Goal: Task Accomplishment & Management: Manage account settings

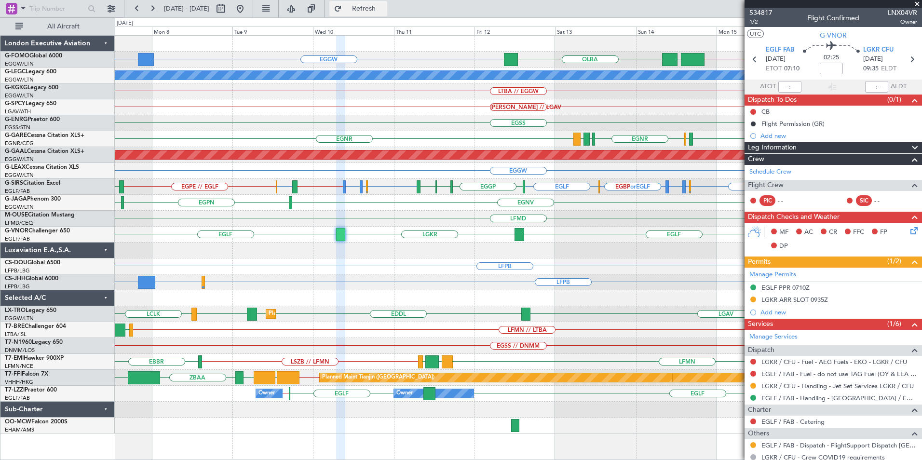
click at [380, 15] on button "Refresh" at bounding box center [358, 8] width 58 height 15
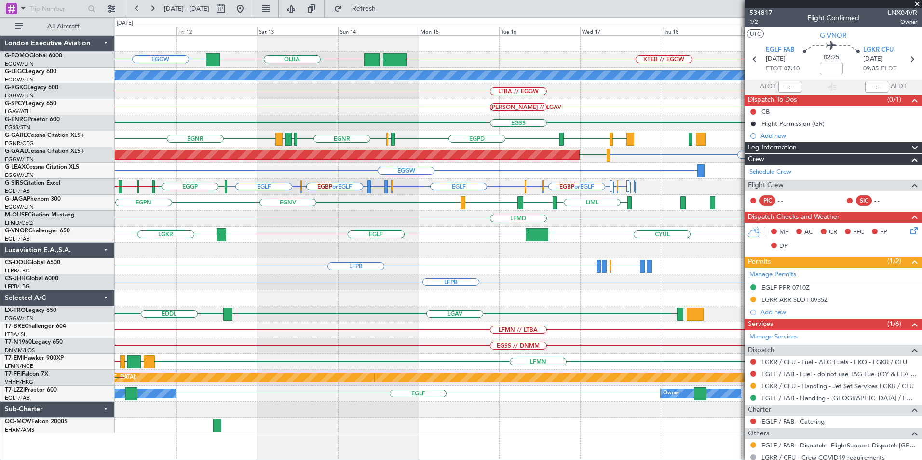
click at [113, 262] on div "EGGW [GEOGRAPHIC_DATA] KTEB // EGGW EGGW A/C Unavailable [GEOGRAPHIC_DATA] ([GE…" at bounding box center [461, 238] width 922 height 443
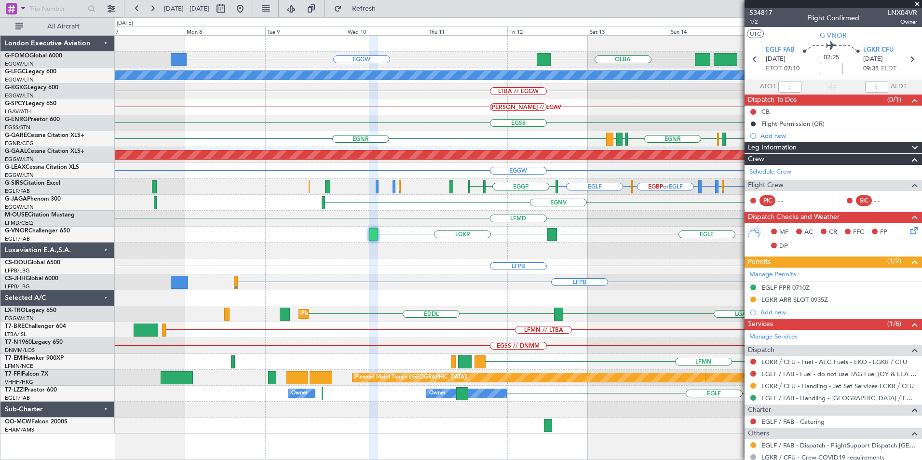
click at [644, 145] on div "EGGW [GEOGRAPHIC_DATA] KTEB // EGGW EGGW A/C Unavailable [GEOGRAPHIC_DATA] ([GE…" at bounding box center [518, 235] width 807 height 398
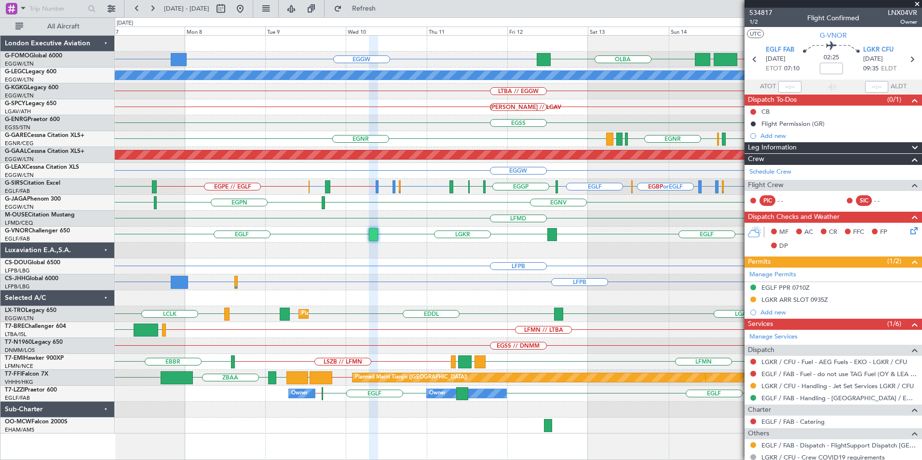
click at [591, 126] on div "EGSS" at bounding box center [518, 123] width 807 height 16
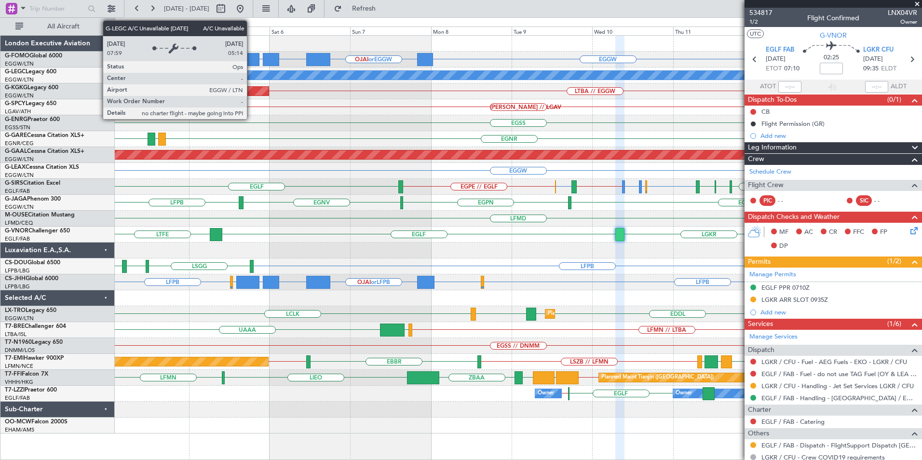
click at [339, 107] on div "[PERSON_NAME] // LGAV" at bounding box center [518, 107] width 807 height 16
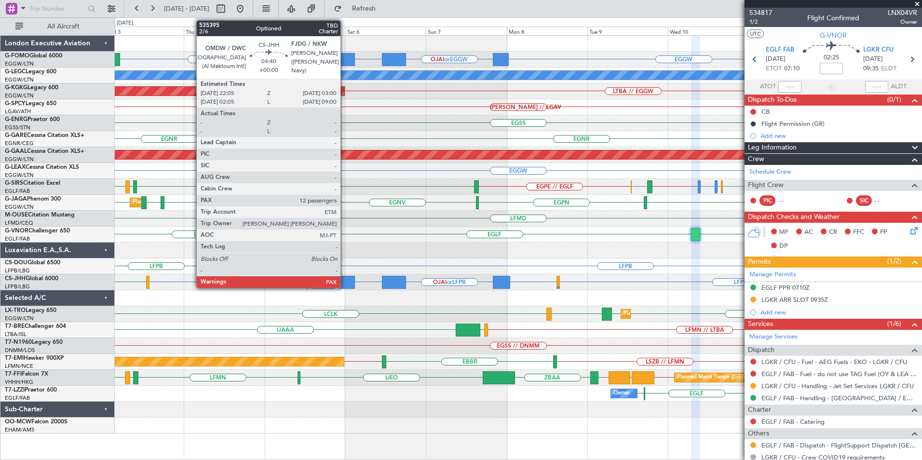
click at [345, 287] on div at bounding box center [347, 282] width 17 height 13
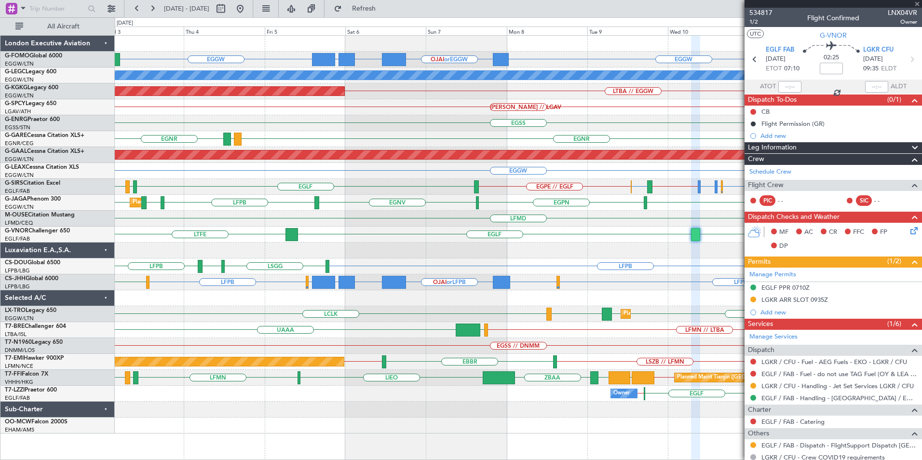
type input "12"
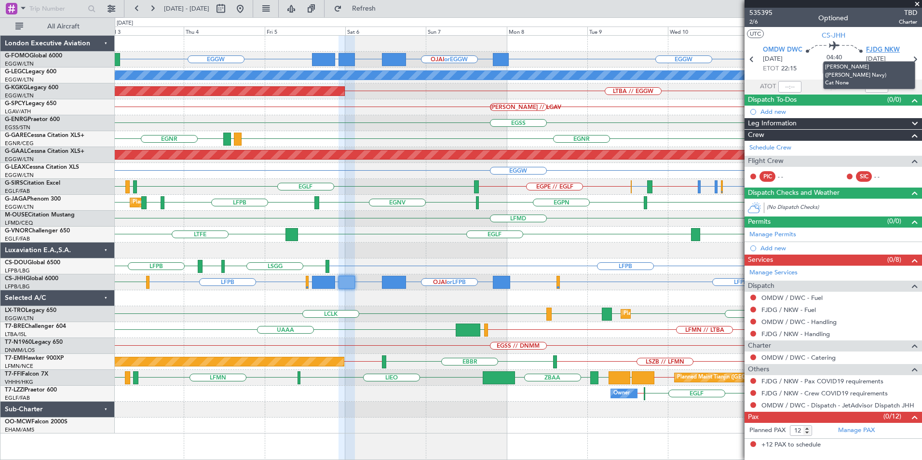
click at [890, 50] on span "FJDG NKW" at bounding box center [883, 50] width 34 height 10
click at [384, 7] on span "Refresh" at bounding box center [364, 8] width 41 height 7
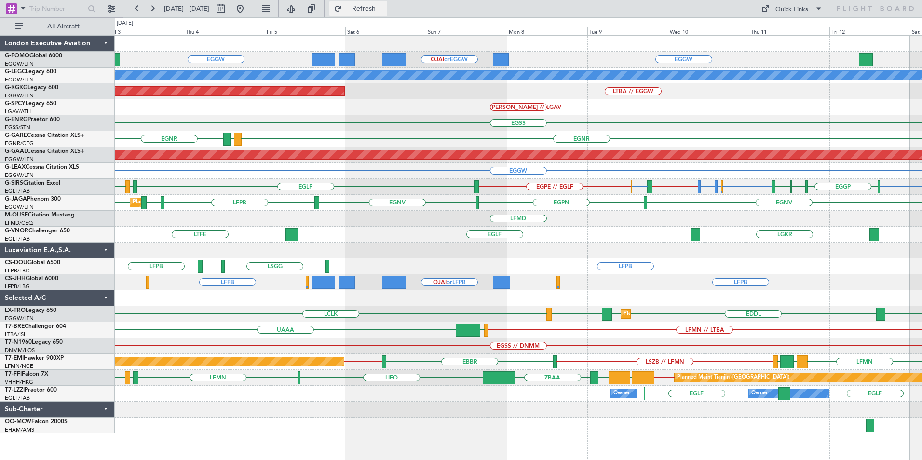
click at [383, 5] on span "Refresh" at bounding box center [364, 8] width 41 height 7
click at [248, 12] on button at bounding box center [239, 8] width 15 height 15
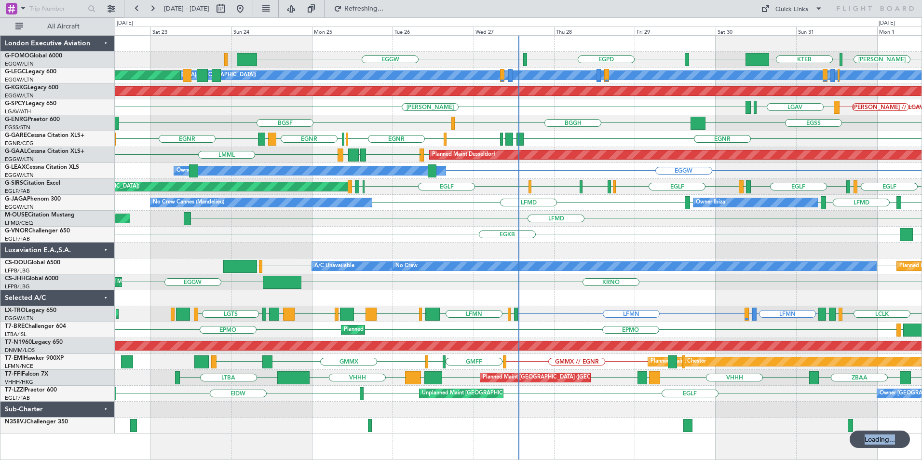
click at [356, 232] on div "EGPD [PERSON_NAME] KTEB EGGW EGGW A/C Unavailable [GEOGRAPHIC_DATA] ([GEOGRAPHI…" at bounding box center [518, 235] width 807 height 398
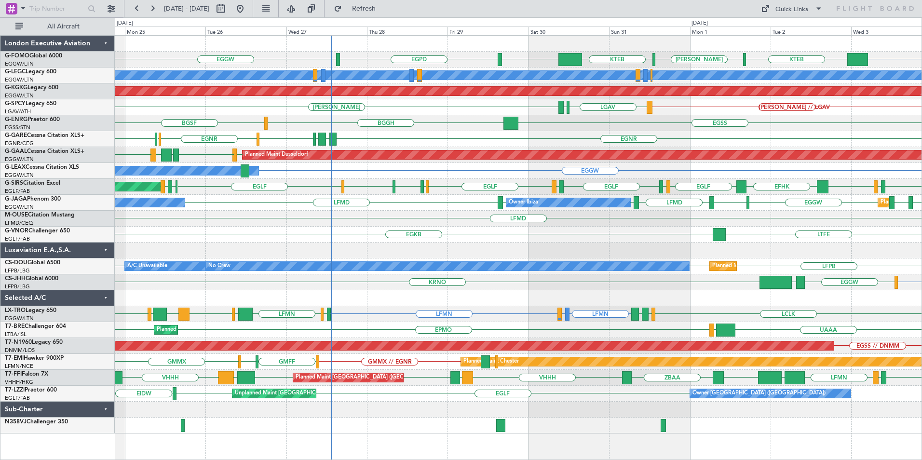
click at [816, 276] on div "EGGW EGPD EGGW KTEB [PERSON_NAME] KTEB EGGW A/C Unavailable [GEOGRAPHIC_DATA] (…" at bounding box center [518, 235] width 807 height 398
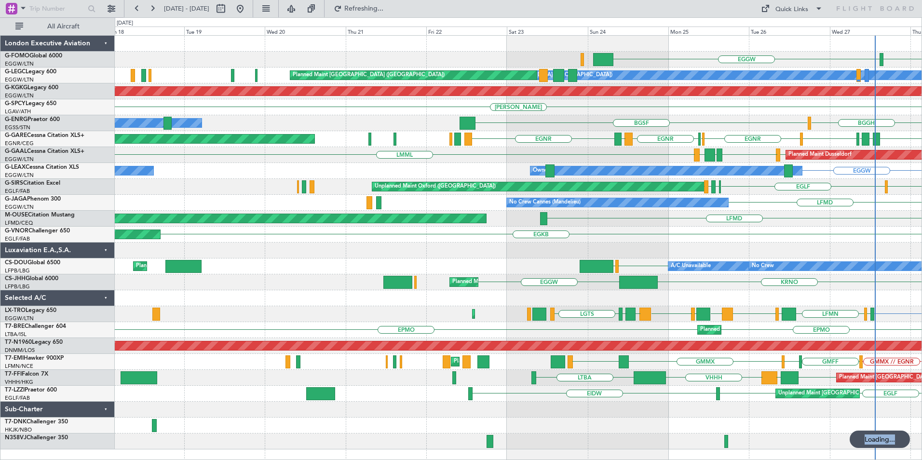
click at [659, 164] on div "EGPD EGGW Planned Maint Windsor Locks ([PERSON_NAME] Intl) A/C Unavailable [GEO…" at bounding box center [518, 243] width 807 height 414
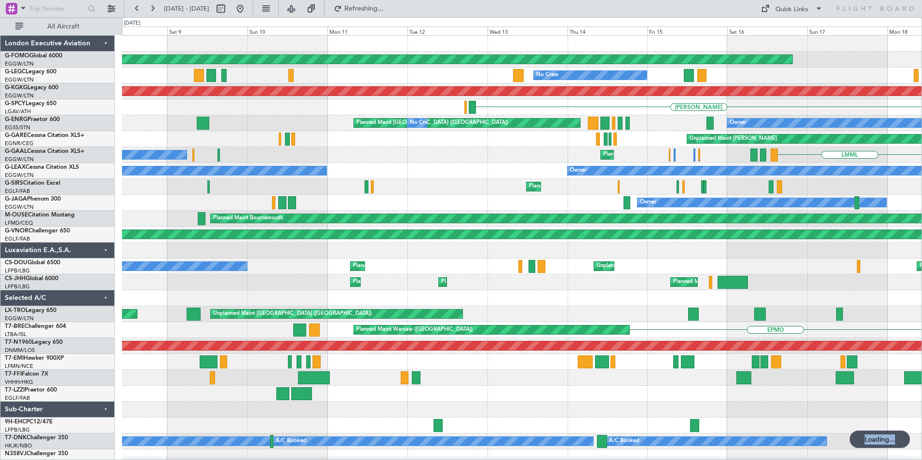
click at [650, 186] on div "Planned Maint Windsor Locks ([PERSON_NAME] Intl) No Crew Planned Maint [GEOGRAP…" at bounding box center [522, 251] width 800 height 430
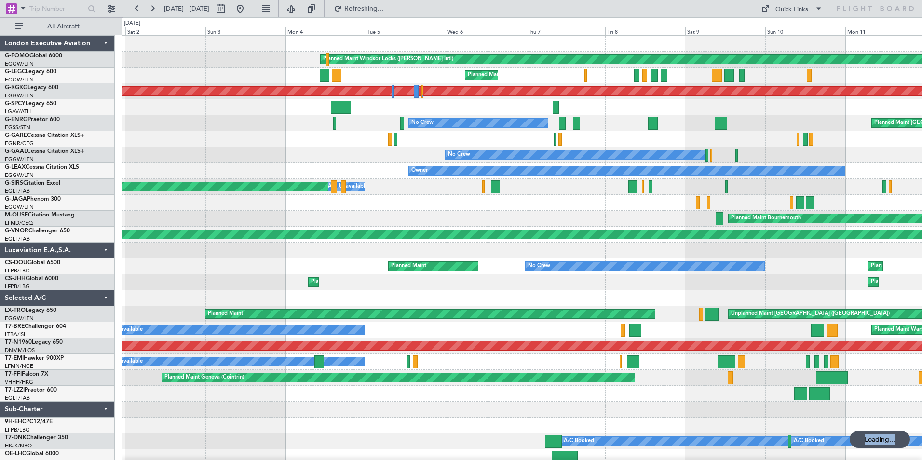
click at [638, 213] on div "Planned Maint Windsor Locks ([PERSON_NAME] Intl) Planned Maint [GEOGRAPHIC_DATA…" at bounding box center [522, 251] width 800 height 430
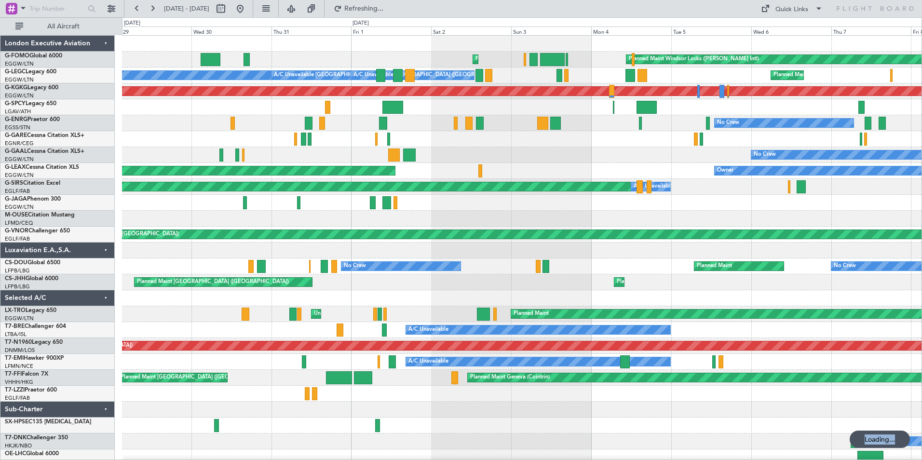
click at [256, 208] on div at bounding box center [522, 203] width 800 height 16
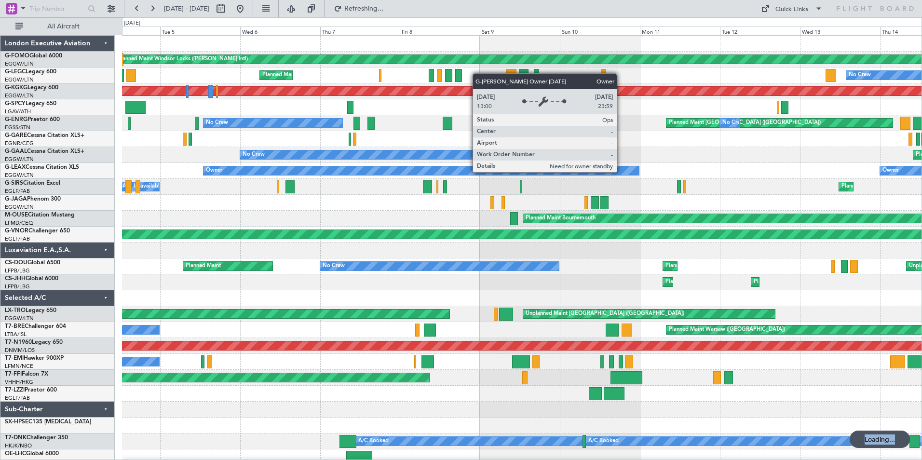
click at [206, 217] on div "Planned Maint Windsor Locks ([PERSON_NAME] Intl) Planned Maint [GEOGRAPHIC_DATA…" at bounding box center [522, 251] width 800 height 430
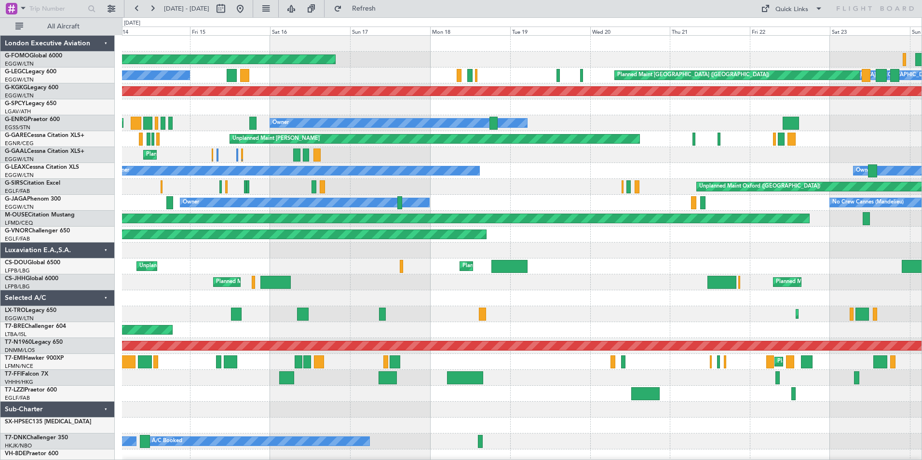
click at [314, 214] on div "Planned Maint Windsor Locks ([PERSON_NAME] Intl) No Crew A/C Unavailable [GEOGR…" at bounding box center [522, 259] width 800 height 446
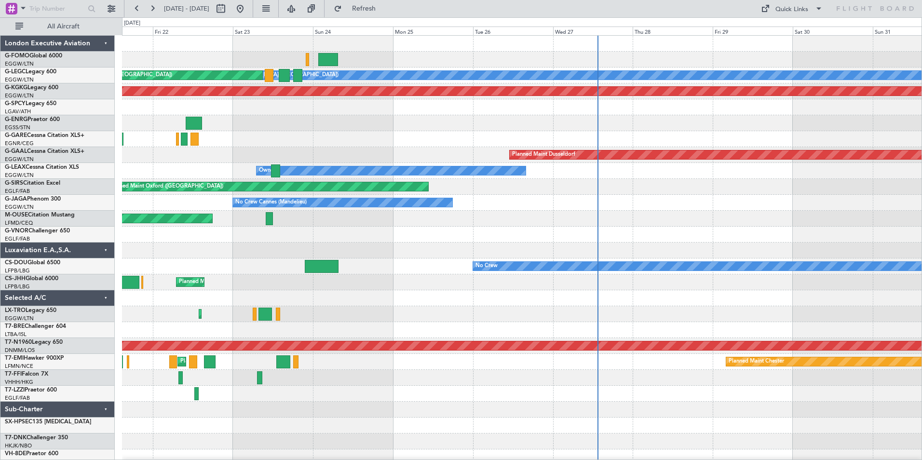
click at [270, 232] on div "A/C Unavailable [GEOGRAPHIC_DATA] ([GEOGRAPHIC_DATA]) Planned Maint [GEOGRAPHIC…" at bounding box center [522, 259] width 800 height 446
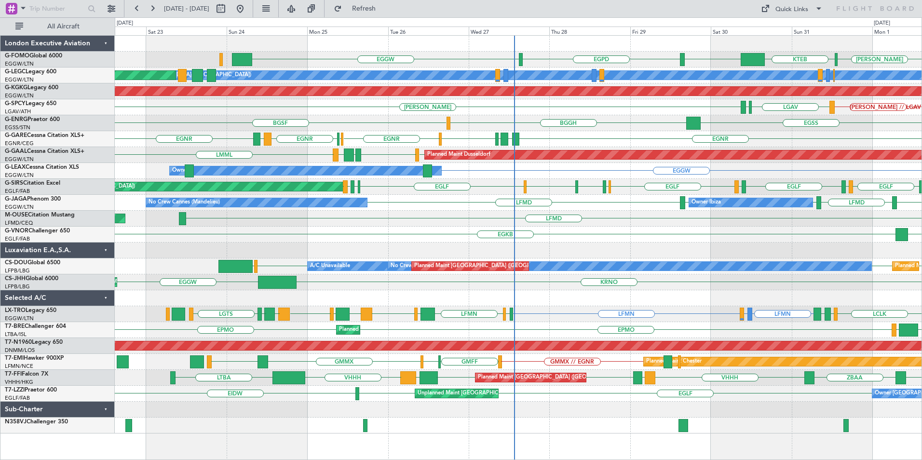
click at [478, 190] on div "EGPD EGGW [PERSON_NAME] KTEB EGGW A/C Unavailable [GEOGRAPHIC_DATA] ([GEOGRAPHI…" at bounding box center [518, 235] width 807 height 398
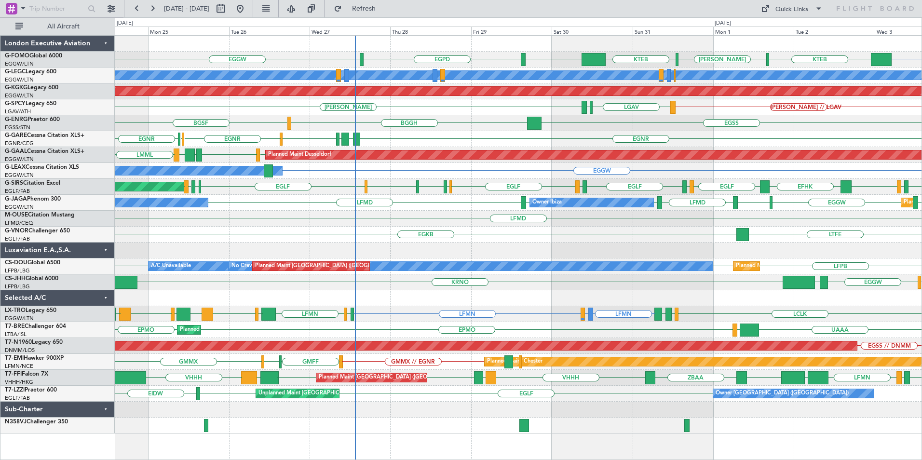
click at [433, 149] on div "EGGW EGPD EGGW KTEB [PERSON_NAME] KTEB EGGW A/C Unavailable [GEOGRAPHIC_DATA] (…" at bounding box center [518, 235] width 807 height 398
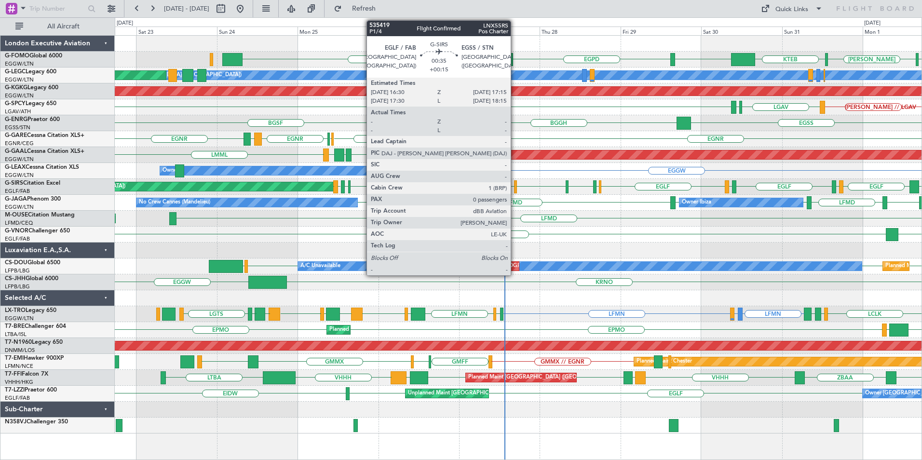
click at [515, 189] on div at bounding box center [515, 186] width 3 height 13
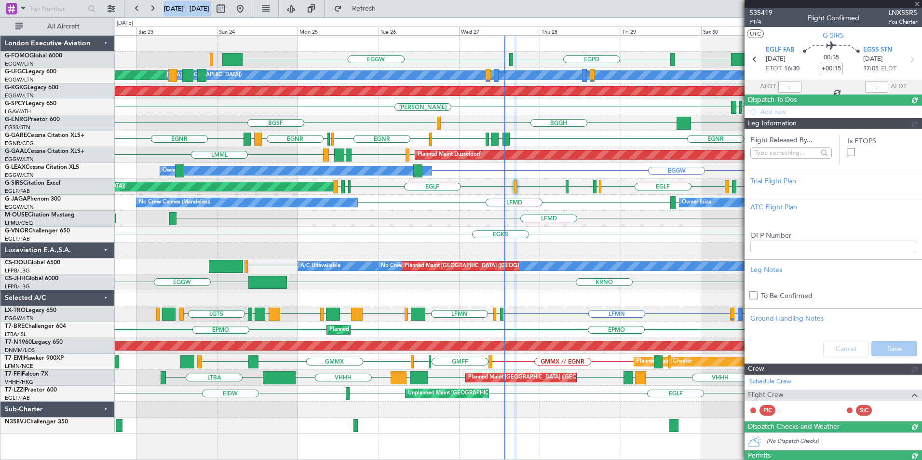
click at [507, 235] on div "EGPD EGGW KTEB [PERSON_NAME] KTEB EGGW A/C Unavailable [GEOGRAPHIC_DATA] ([GEOG…" at bounding box center [518, 235] width 807 height 398
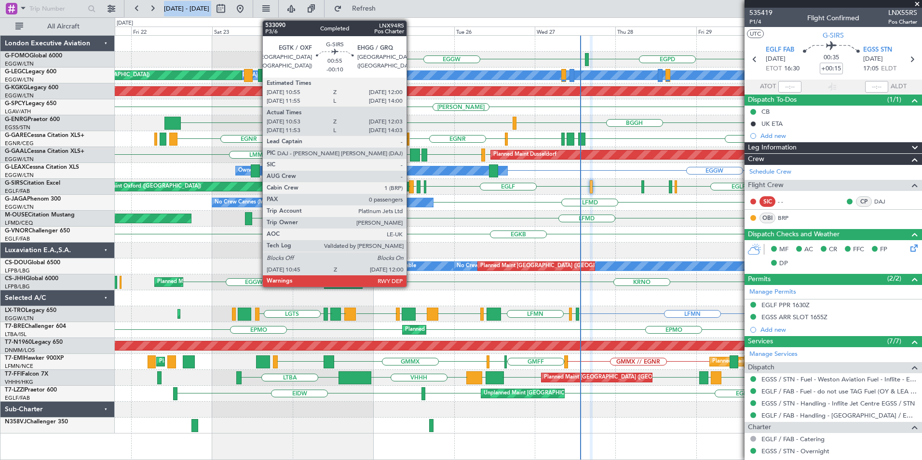
click at [411, 188] on div at bounding box center [411, 186] width 4 height 13
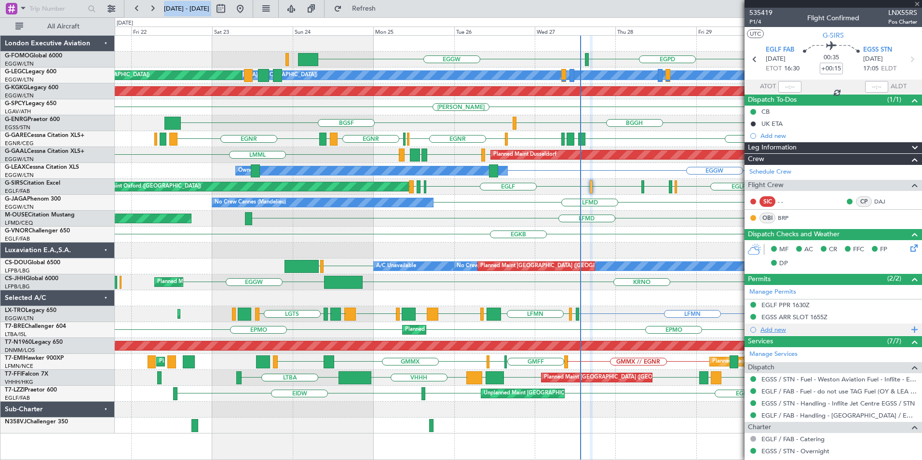
type input "-00:10"
type input "10:53"
type input "11:53"
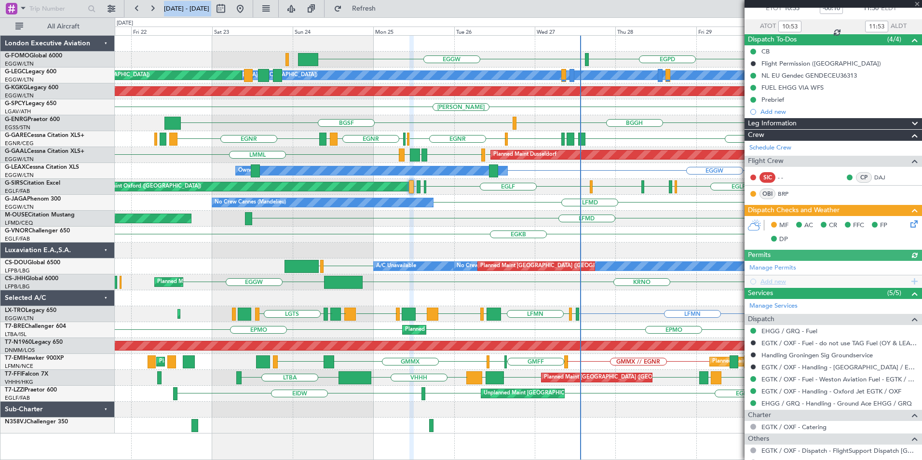
scroll to position [120, 0]
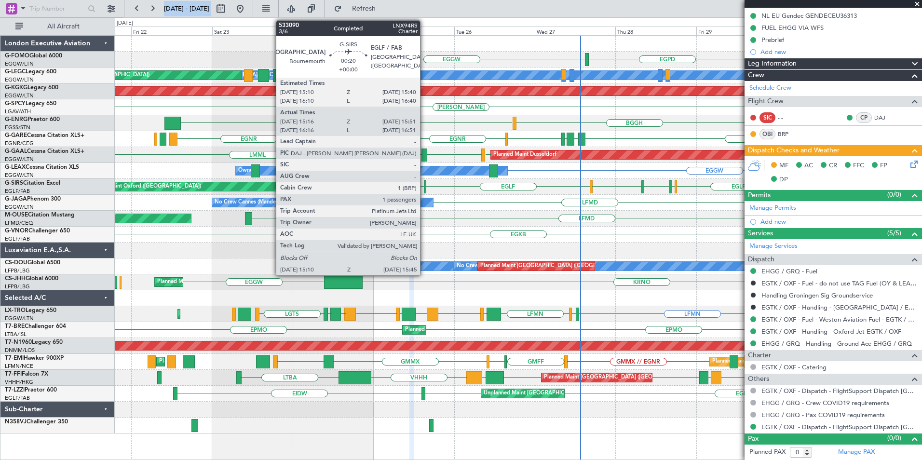
click at [424, 189] on div at bounding box center [425, 186] width 2 height 13
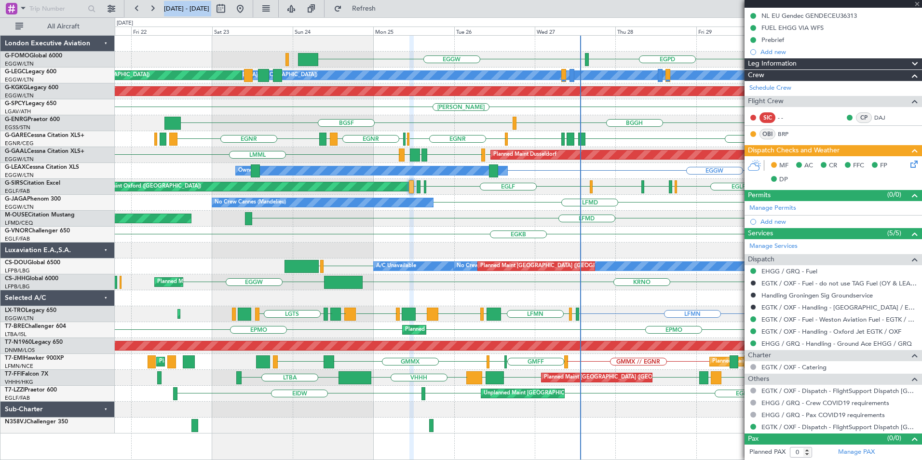
type input "15:16"
type input "15:41"
type input "1"
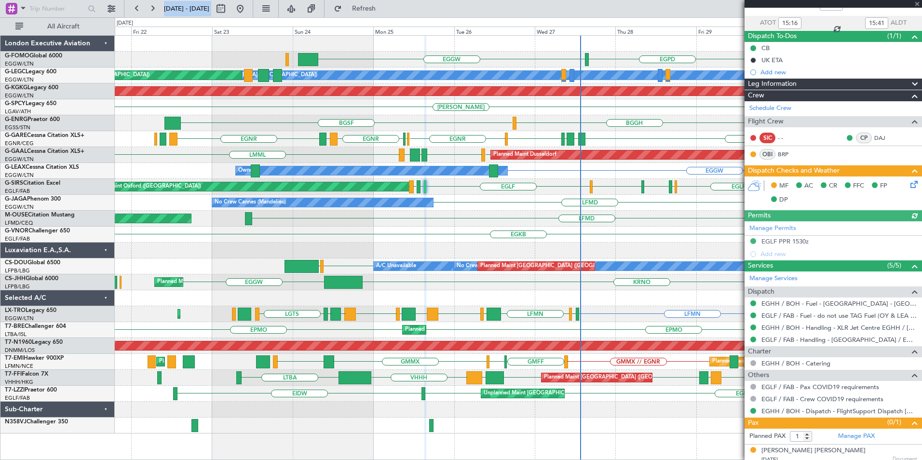
scroll to position [69, 0]
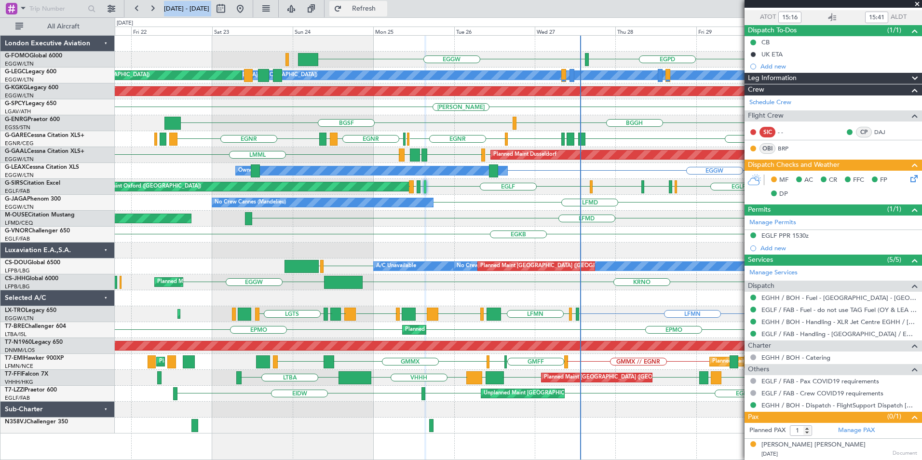
click at [379, 9] on span "Refresh" at bounding box center [364, 8] width 41 height 7
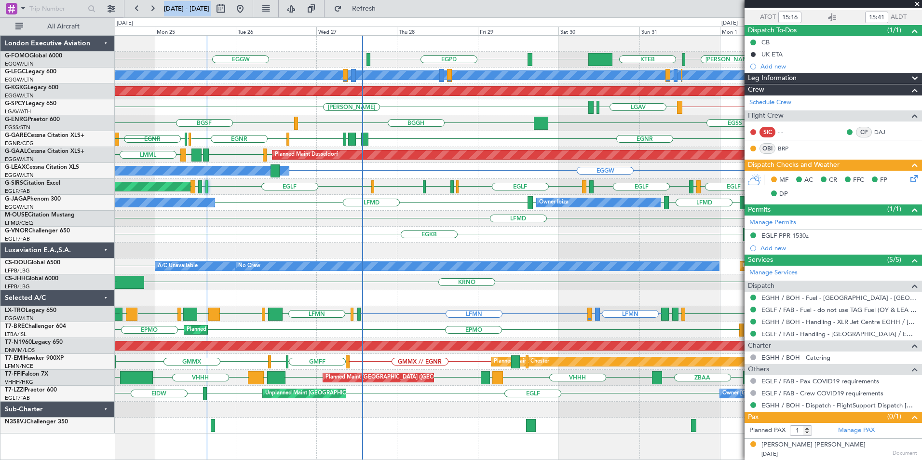
click at [371, 309] on div "EGPD EGGW [PERSON_NAME] KTEB EGGW A/C Unavailable [GEOGRAPHIC_DATA] ([GEOGRAPHI…" at bounding box center [518, 235] width 807 height 398
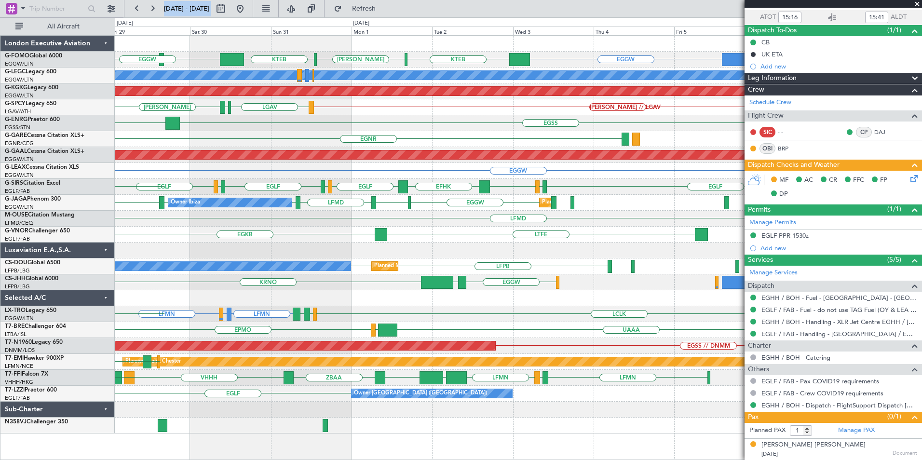
click at [217, 242] on div "EGGW EGPD KTEB [PERSON_NAME] KTEB EGGW EGGW A/C Unavailable [GEOGRAPHIC_DATA] (…" at bounding box center [518, 235] width 807 height 398
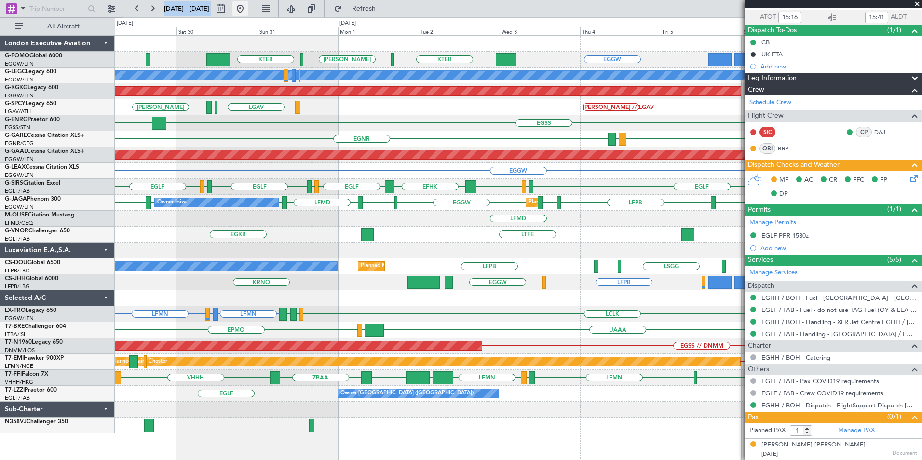
click at [248, 11] on button at bounding box center [239, 8] width 15 height 15
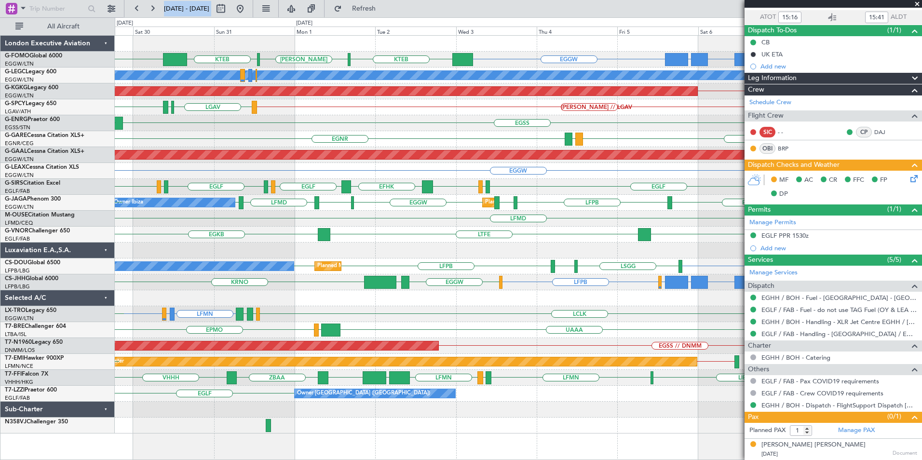
click at [411, 258] on div "FJDG or EGGW OMDW or EGGW EGGW KTEB [PERSON_NAME] KTEB EGGW EGPD EGGW A/C Unava…" at bounding box center [518, 235] width 807 height 398
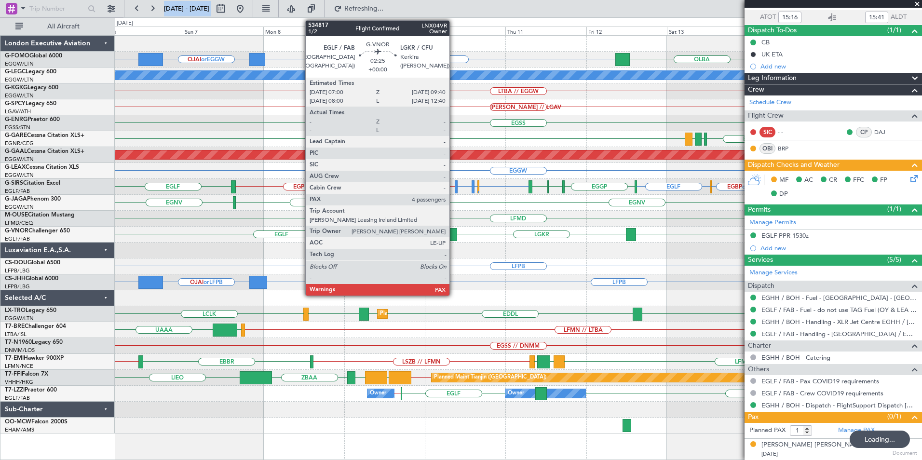
click at [454, 236] on div at bounding box center [452, 234] width 9 height 13
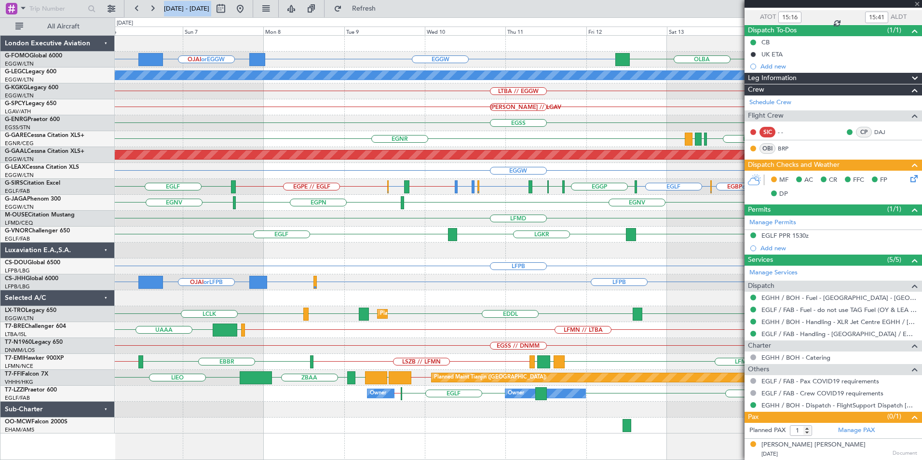
type input "4"
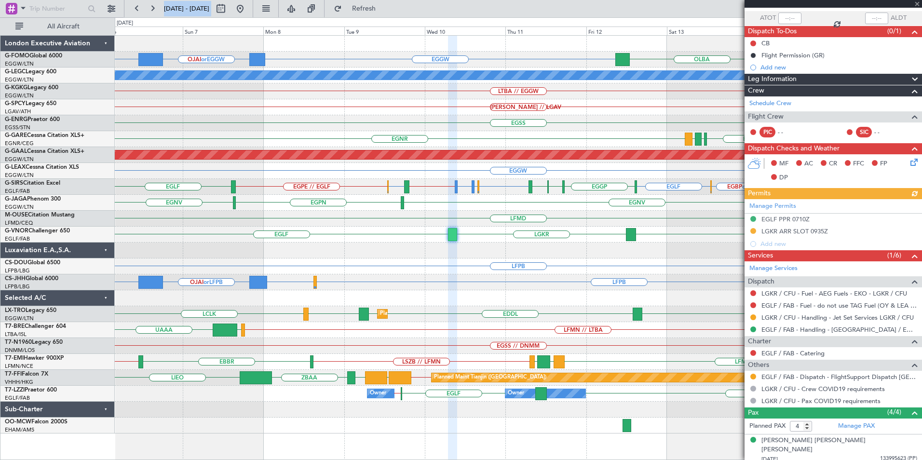
scroll to position [129, 0]
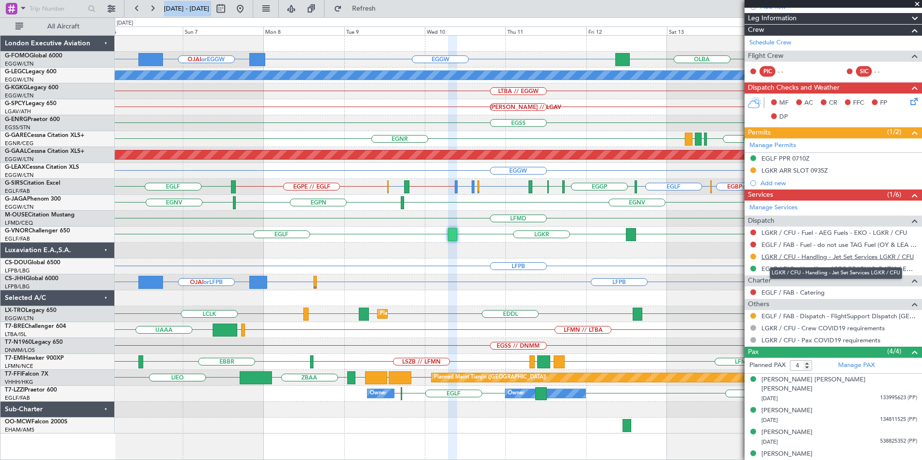
click at [783, 259] on link "LGKR / CFU - Handling - Jet Set Services LGKR / CFU" at bounding box center [838, 257] width 152 height 8
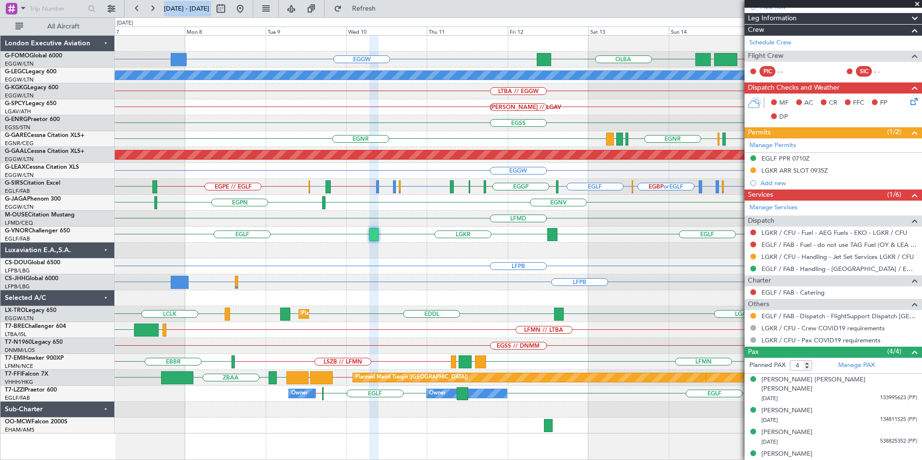
click at [396, 279] on div "EGGW OJAI or EGGW [GEOGRAPHIC_DATA] KTEB // EGGW EGGW FJDG or EGGW A/C Unavaila…" at bounding box center [518, 235] width 807 height 398
drag, startPoint x: 790, startPoint y: 90, endPoint x: 792, endPoint y: 101, distance: 10.7
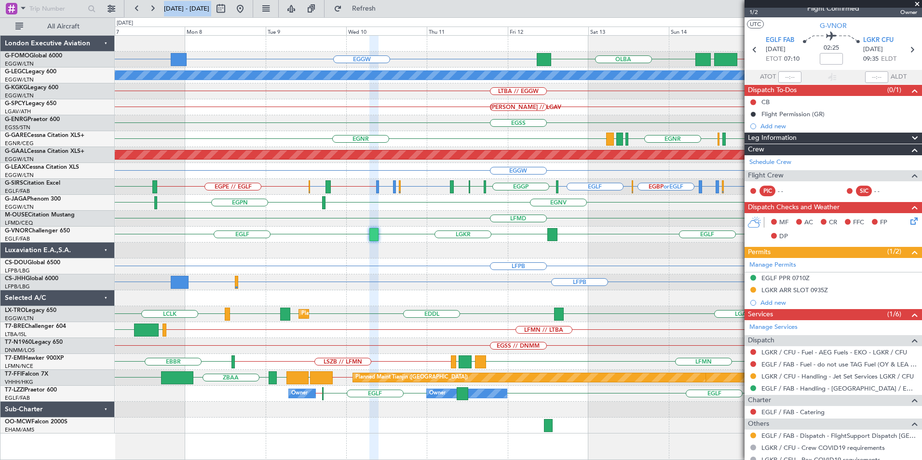
scroll to position [7, 0]
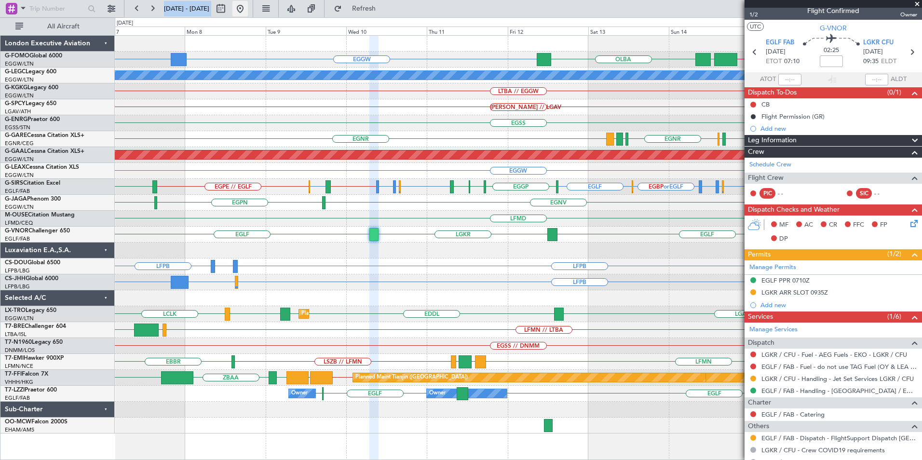
click at [248, 6] on button at bounding box center [239, 8] width 15 height 15
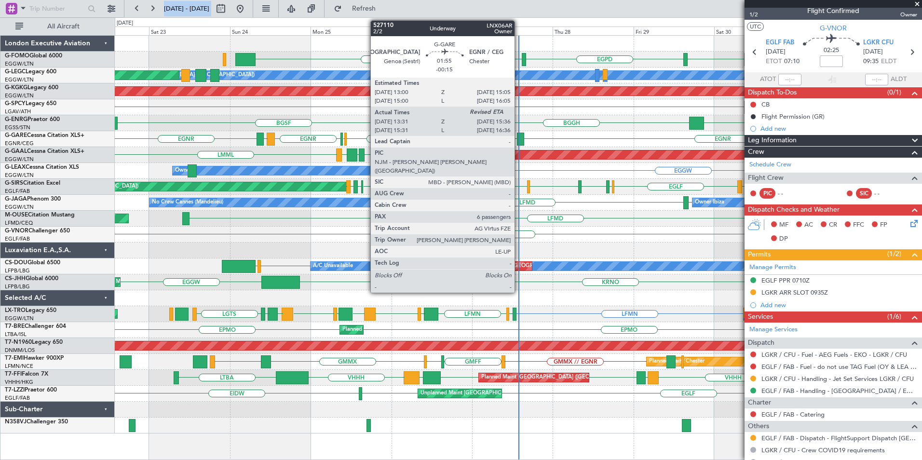
click at [519, 141] on div at bounding box center [520, 139] width 7 height 13
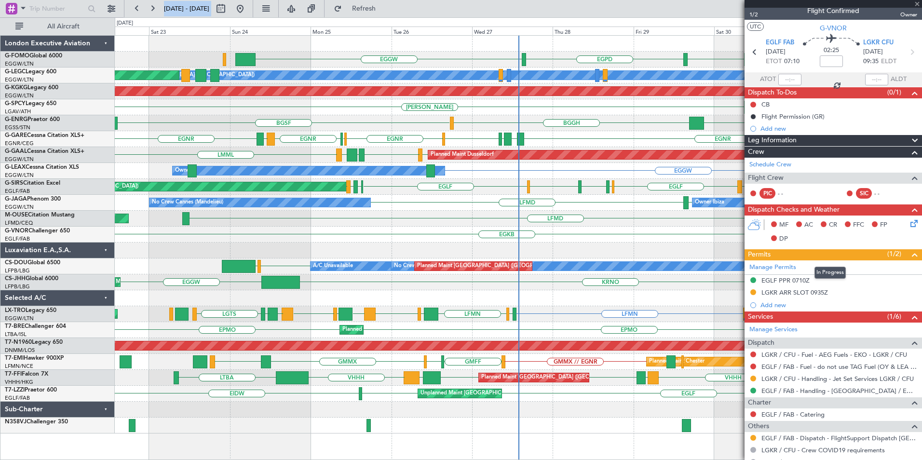
type input "-00:15"
type input "13:31"
type input "6"
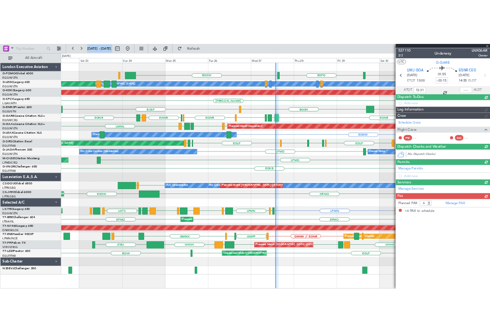
scroll to position [0, 0]
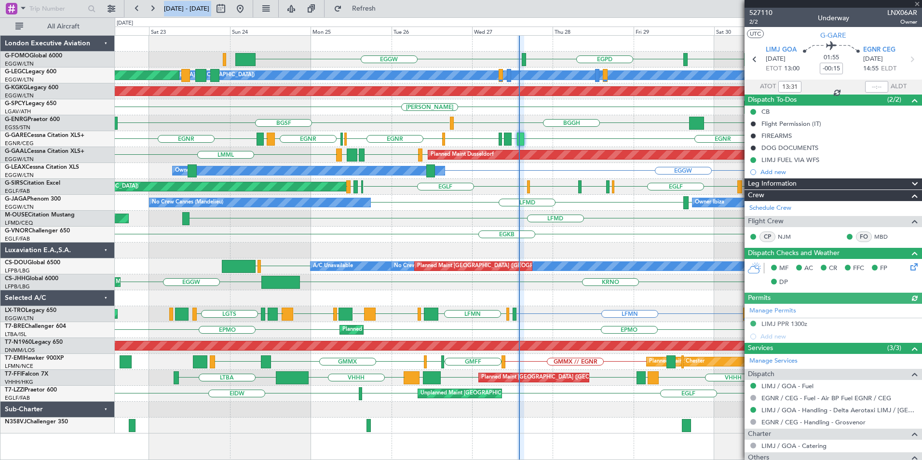
click at [264, 326] on div "[PERSON_NAME] KTEB EGGW EGPD EGGW A/C Unavailable [GEOGRAPHIC_DATA] ([GEOGRAPHI…" at bounding box center [518, 235] width 807 height 398
